Goal: Task Accomplishment & Management: Manage account settings

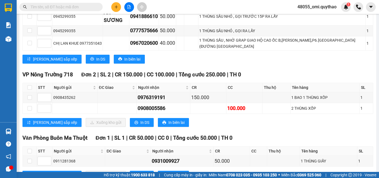
scroll to position [493, 0]
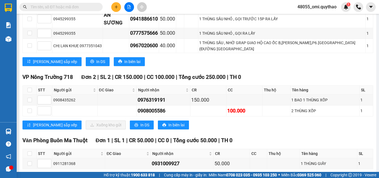
click at [317, 4] on span "48055_omi.quythao" at bounding box center [317, 6] width 48 height 7
click at [319, 19] on span "Đăng xuất" at bounding box center [320, 17] width 36 height 6
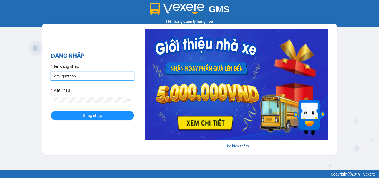
click at [88, 80] on input "omi.quythao" at bounding box center [92, 76] width 83 height 9
type input "camnhung.quythao"
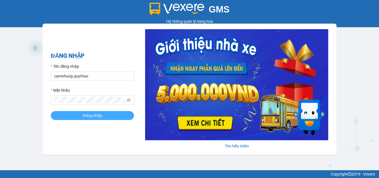
click at [90, 111] on button "Đăng nhập" at bounding box center [92, 115] width 83 height 9
click at [88, 117] on span "Đăng nhập" at bounding box center [95, 115] width 19 height 6
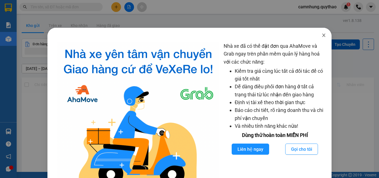
click at [322, 37] on icon "close" at bounding box center [324, 35] width 4 height 4
